Goal: Navigation & Orientation: Understand site structure

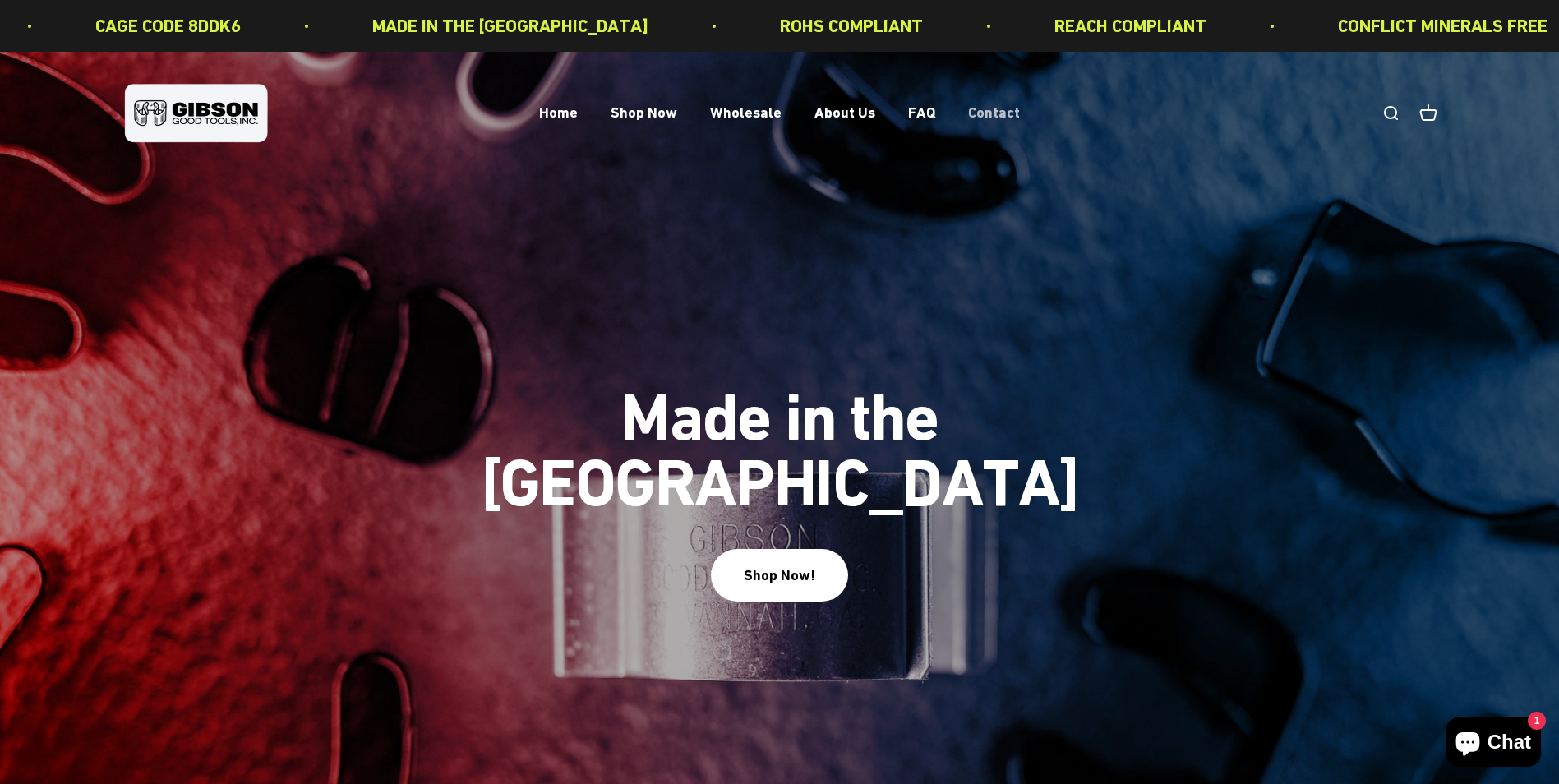
click at [997, 116] on link "Contact" at bounding box center [994, 113] width 52 height 17
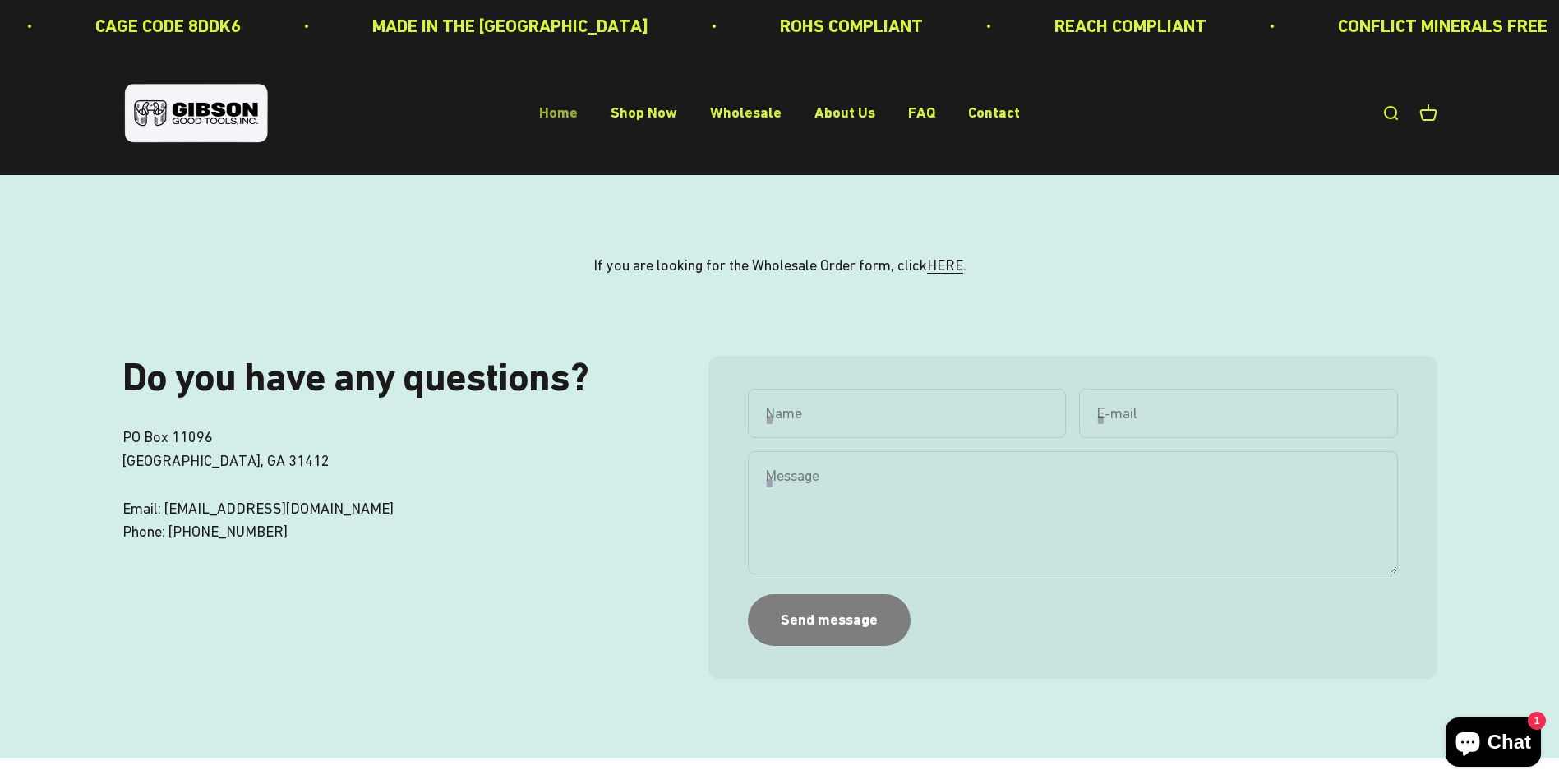
click at [566, 114] on link "Home" at bounding box center [559, 113] width 38 height 17
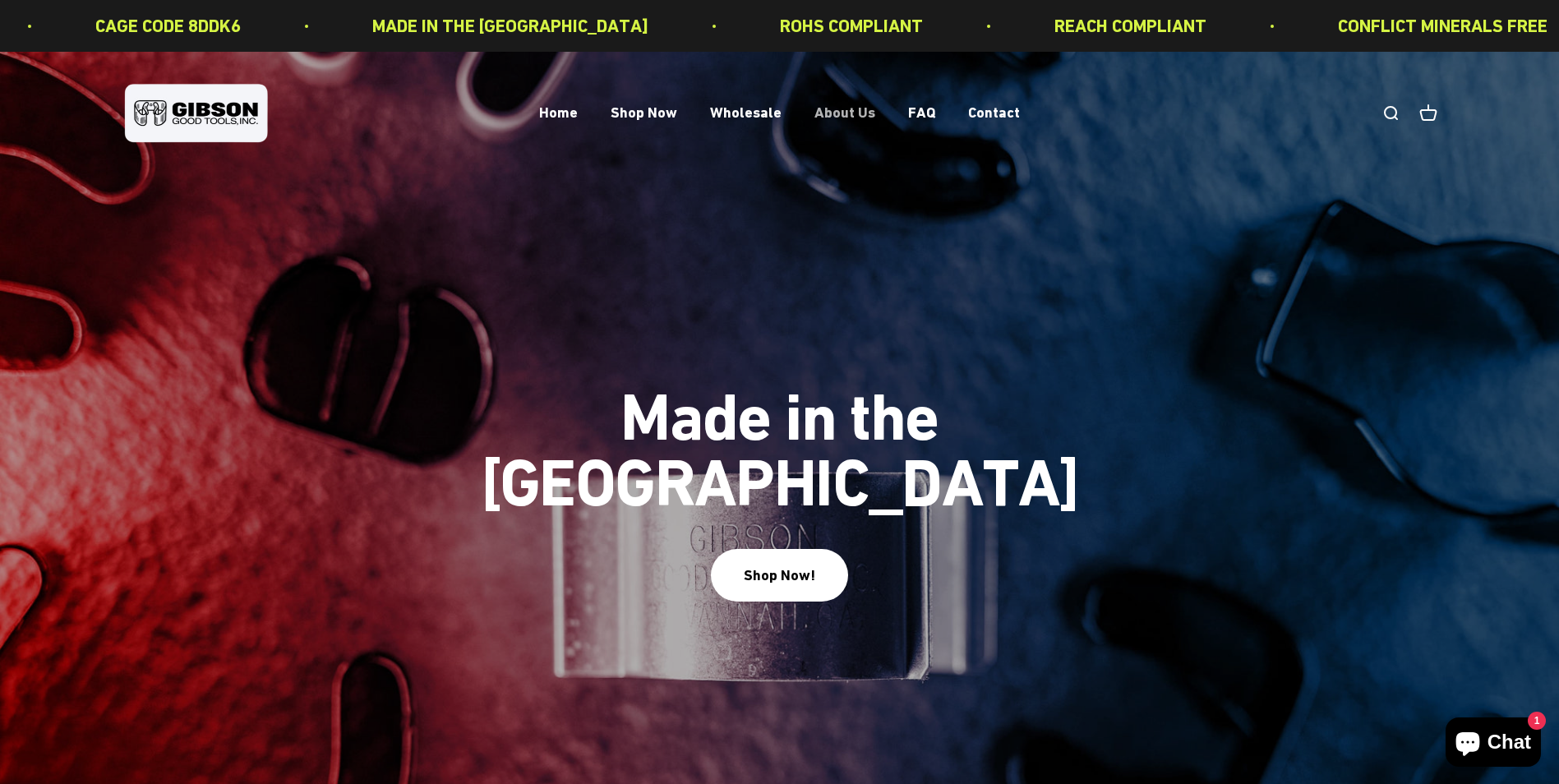
click at [845, 116] on link "About Us" at bounding box center [845, 113] width 60 height 17
